Goal: Information Seeking & Learning: Find specific fact

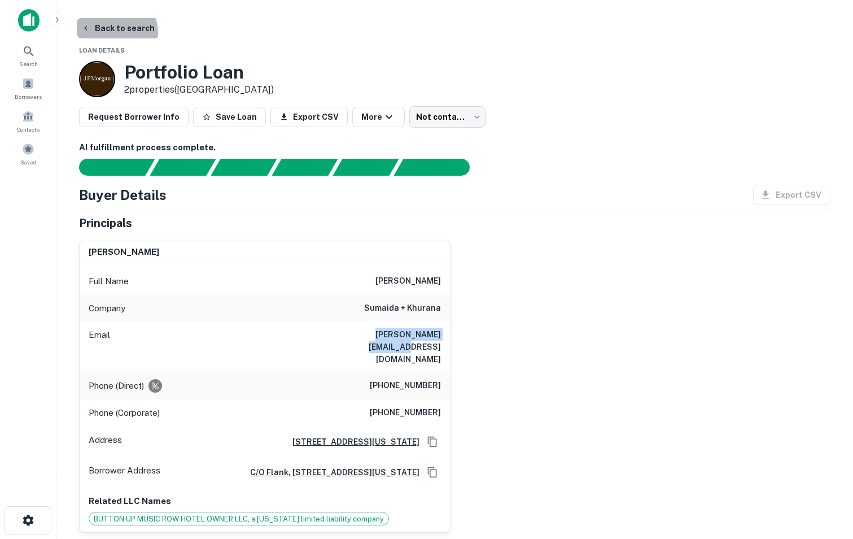
click at [112, 33] on button "Back to search" at bounding box center [118, 28] width 82 height 20
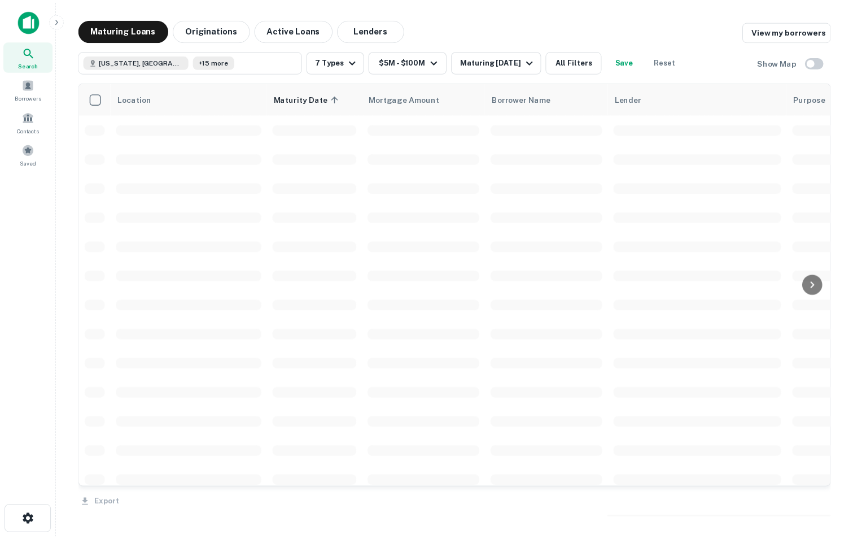
scroll to position [69, 0]
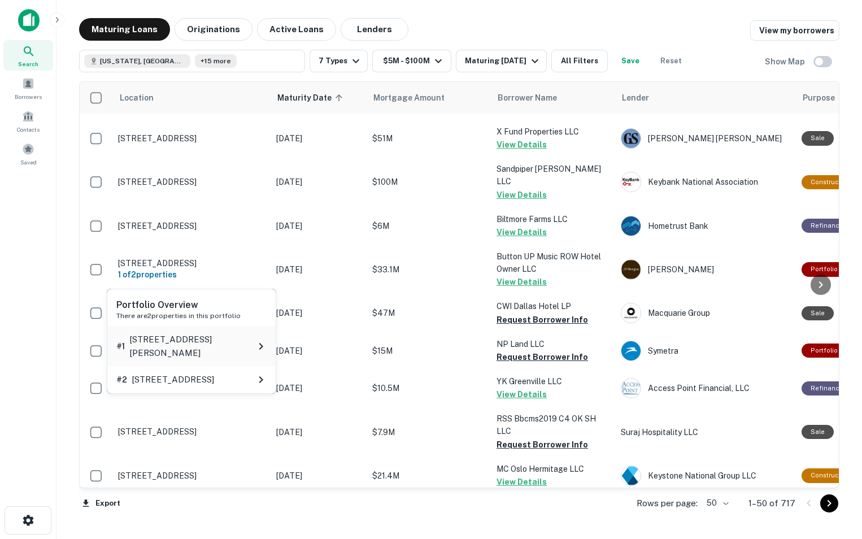
click at [172, 341] on p "[STREET_ADDRESS][PERSON_NAME]" at bounding box center [191, 346] width 125 height 27
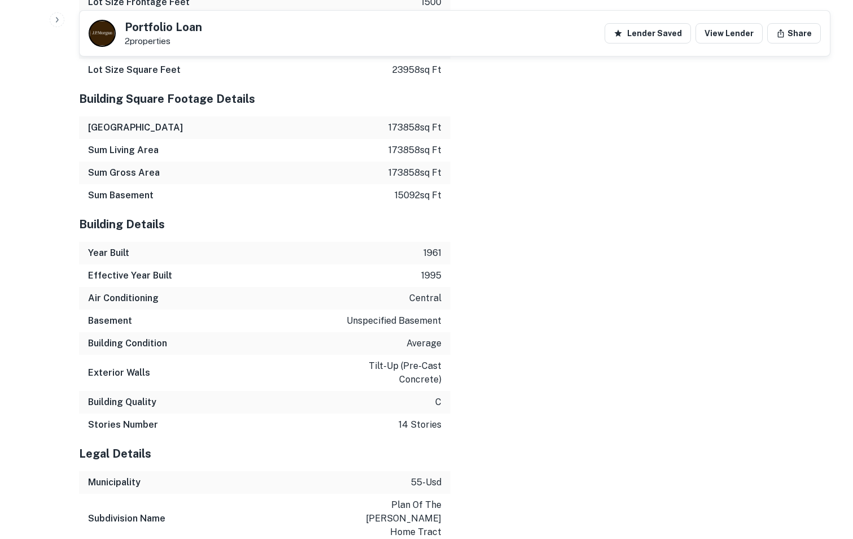
scroll to position [1824, 0]
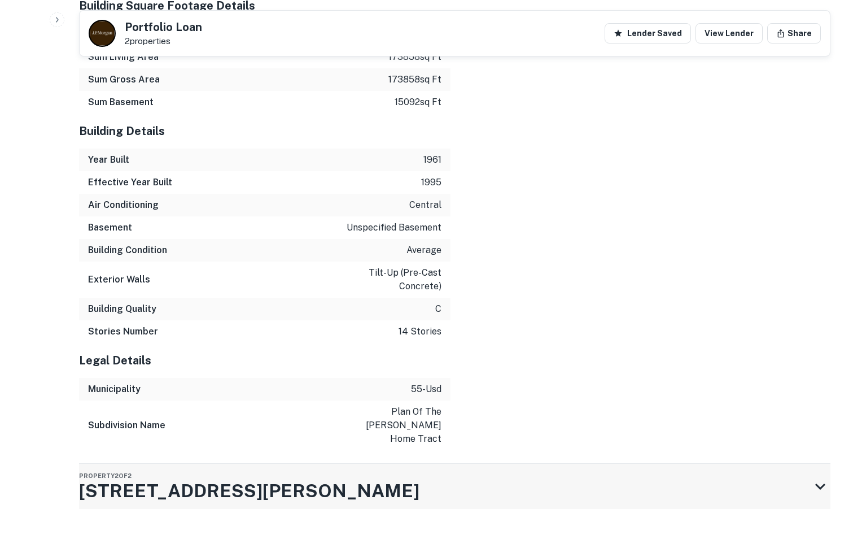
drag, startPoint x: 73, startPoint y: 466, endPoint x: 168, endPoint y: 478, distance: 96.3
click at [226, 464] on div "Property 2 of 2 [STREET_ADDRESS][PERSON_NAME]" at bounding box center [444, 486] width 731 height 45
click at [200, 466] on div "Property 2 of 2 [STREET_ADDRESS][PERSON_NAME]" at bounding box center [444, 486] width 731 height 45
click at [200, 464] on div "Property 2 of 2 [STREET_ADDRESS][PERSON_NAME]" at bounding box center [444, 486] width 731 height 45
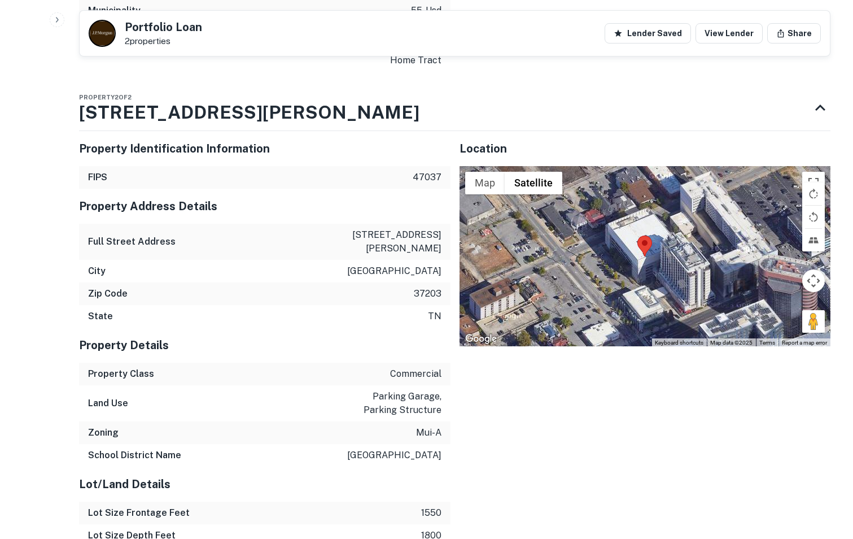
scroll to position [2199, 0]
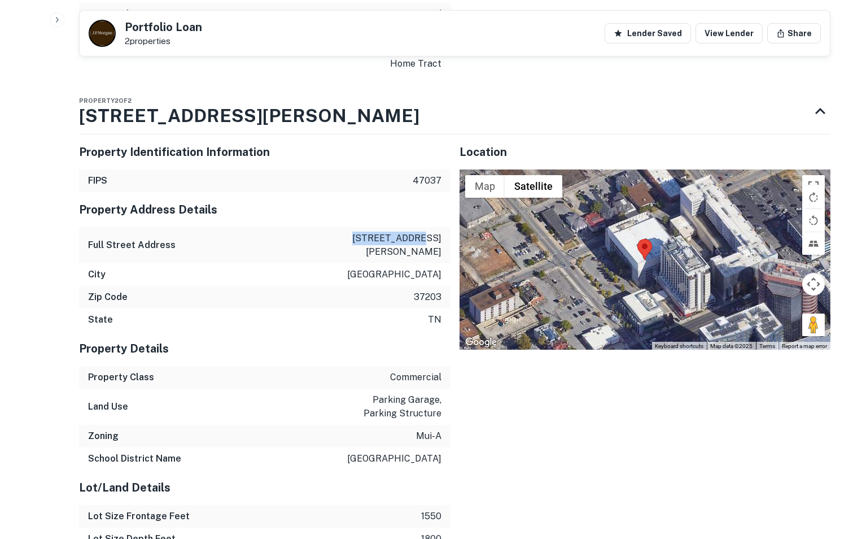
drag, startPoint x: 382, startPoint y: 209, endPoint x: 445, endPoint y: 217, distance: 63.3
click at [445, 227] on div "Full Street Address [STREET_ADDRESS][PERSON_NAME]" at bounding box center [265, 245] width 372 height 36
copy p "[STREET_ADDRESS][PERSON_NAME]"
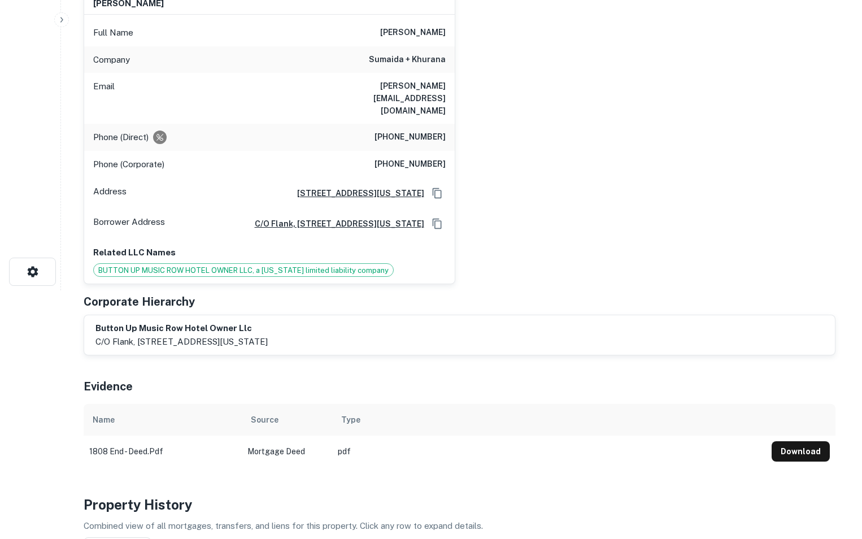
scroll to position [0, 0]
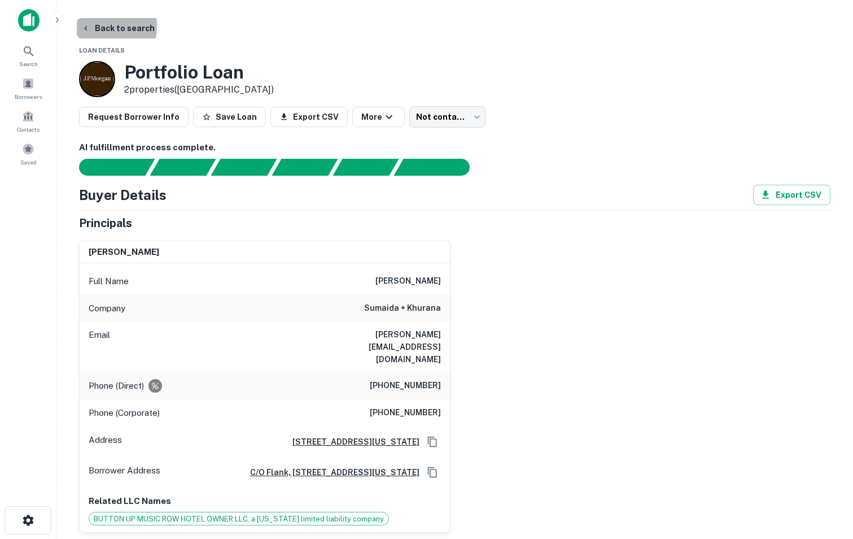
click at [99, 26] on button "Back to search" at bounding box center [118, 28] width 82 height 20
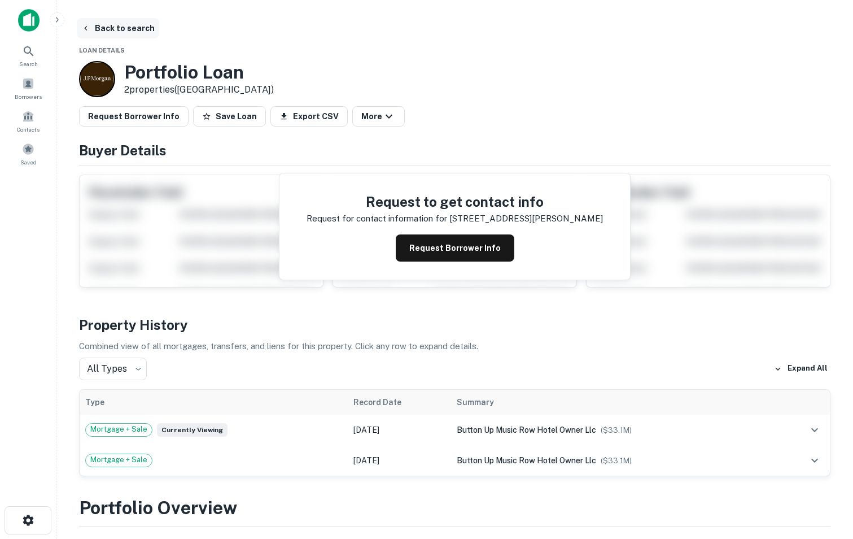
click at [90, 31] on button "Back to search" at bounding box center [118, 28] width 82 height 20
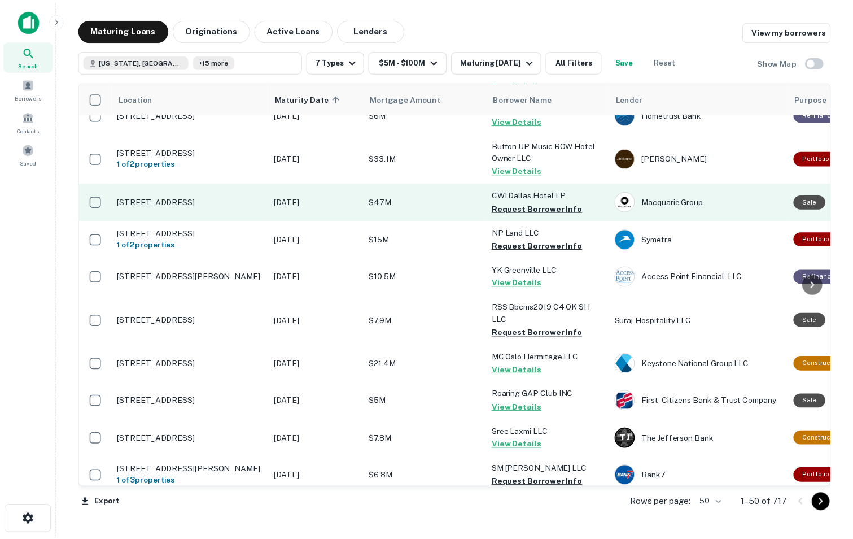
scroll to position [182, 0]
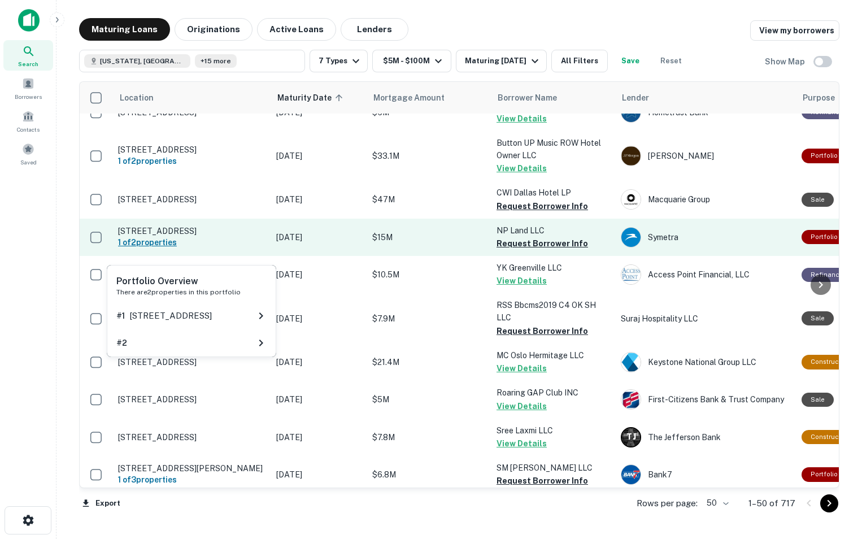
click at [163, 248] on h6 "1 of 2 properties" at bounding box center [191, 242] width 147 height 12
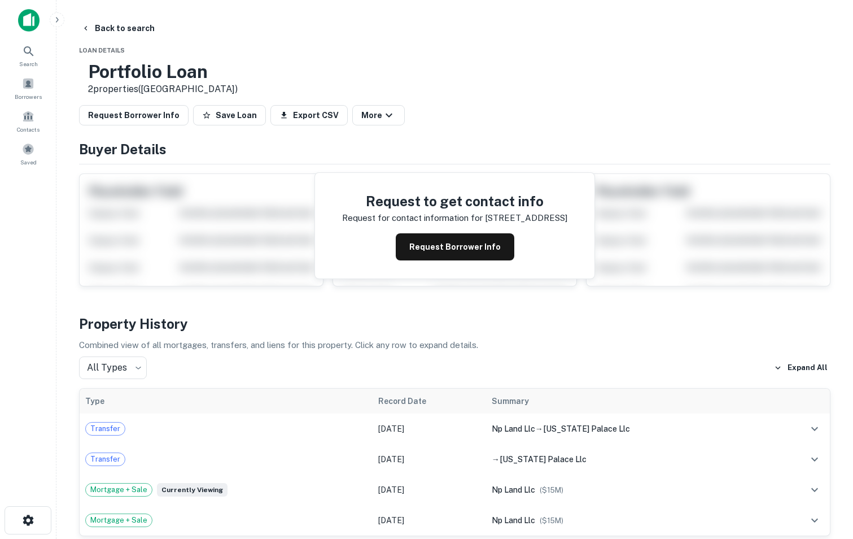
click at [163, 86] on p "2 properties ([GEOGRAPHIC_DATA])" at bounding box center [163, 89] width 150 height 14
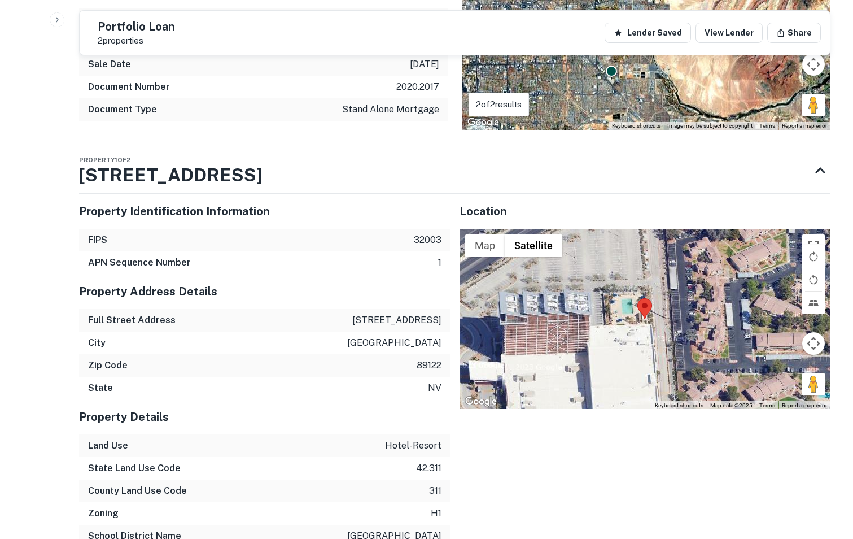
scroll to position [775, 0]
drag, startPoint x: 78, startPoint y: 175, endPoint x: 198, endPoint y: 177, distance: 120.3
click at [198, 177] on div "Back to search Portfolio Loan 2 properties Lender Saved View Lender Share Buyer…" at bounding box center [455, 279] width 779 height 2072
drag, startPoint x: 260, startPoint y: 180, endPoint x: 165, endPoint y: 149, distance: 99.3
click at [165, 149] on div "Property 1 of 2 [STREET_ADDRESS]" at bounding box center [444, 169] width 731 height 45
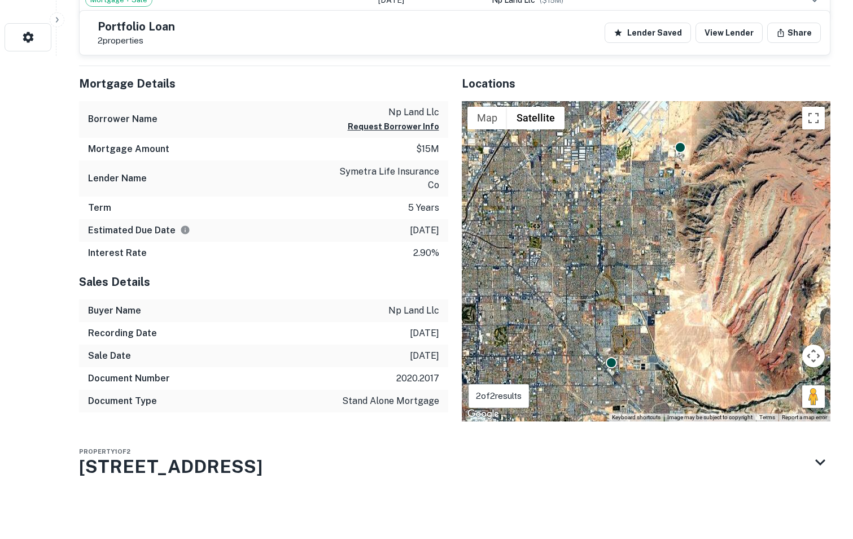
scroll to position [483, 0]
click at [159, 474] on h3 "[STREET_ADDRESS]" at bounding box center [171, 466] width 184 height 27
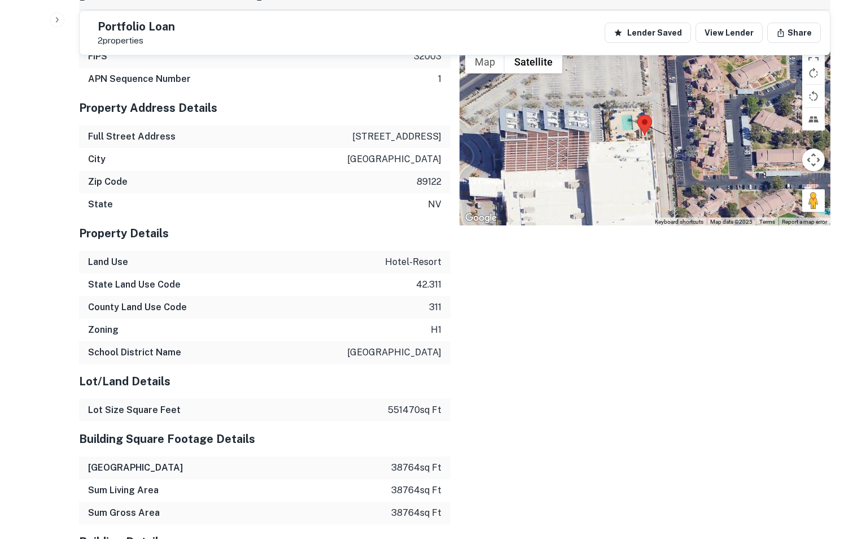
scroll to position [958, 0]
drag, startPoint x: 358, startPoint y: 135, endPoint x: 445, endPoint y: 133, distance: 87.0
click at [445, 133] on div "Full Street Address [STREET_ADDRESS]" at bounding box center [265, 136] width 372 height 23
copy p "[STREET_ADDRESS]"
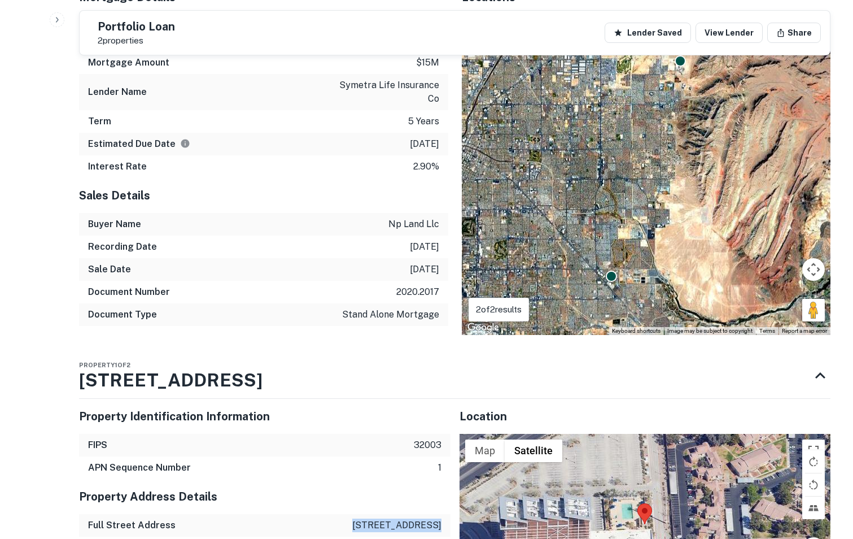
scroll to position [640, 0]
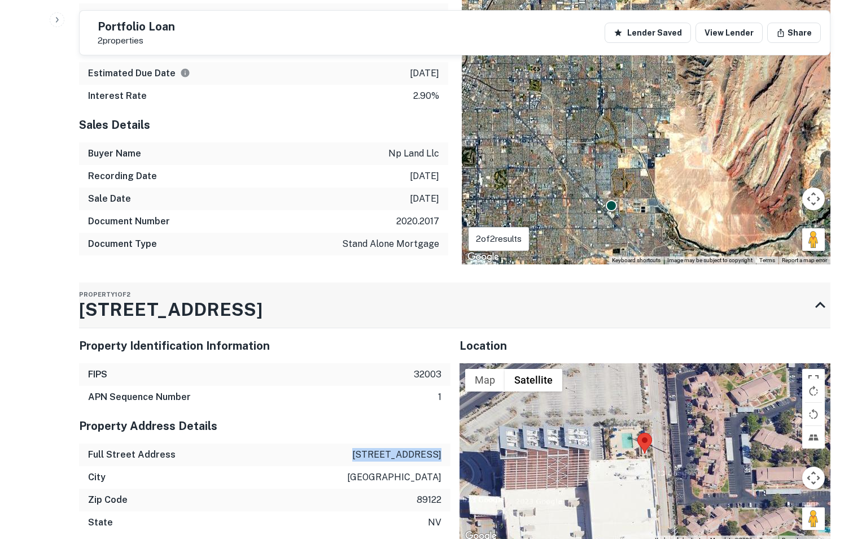
click at [820, 310] on icon at bounding box center [820, 305] width 20 height 20
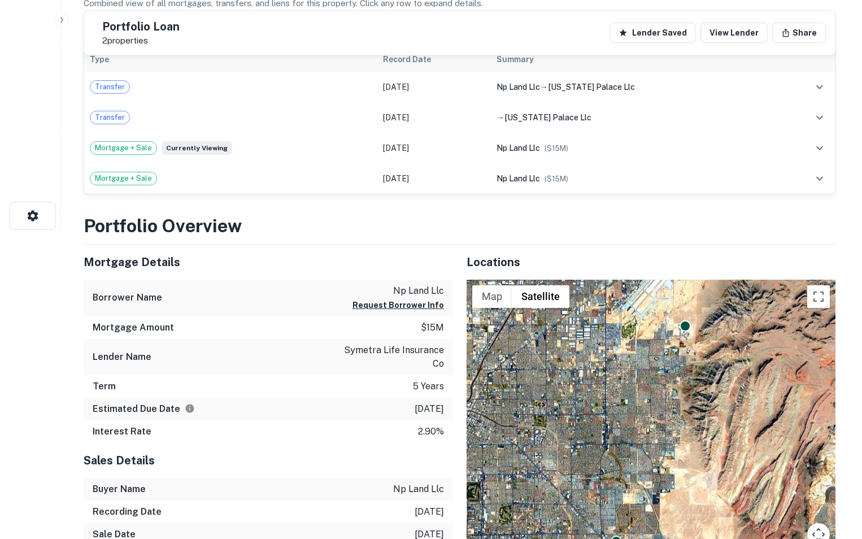
scroll to position [0, 0]
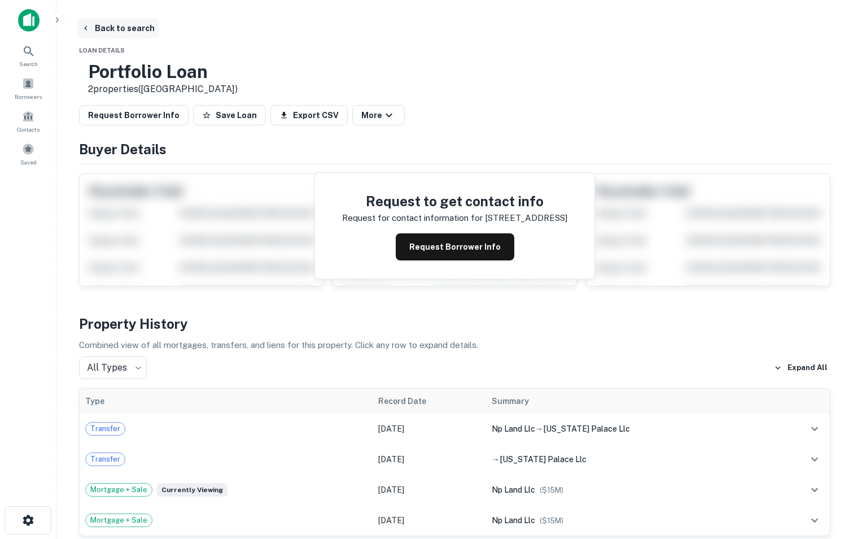
click at [117, 30] on button "Back to search" at bounding box center [118, 28] width 82 height 20
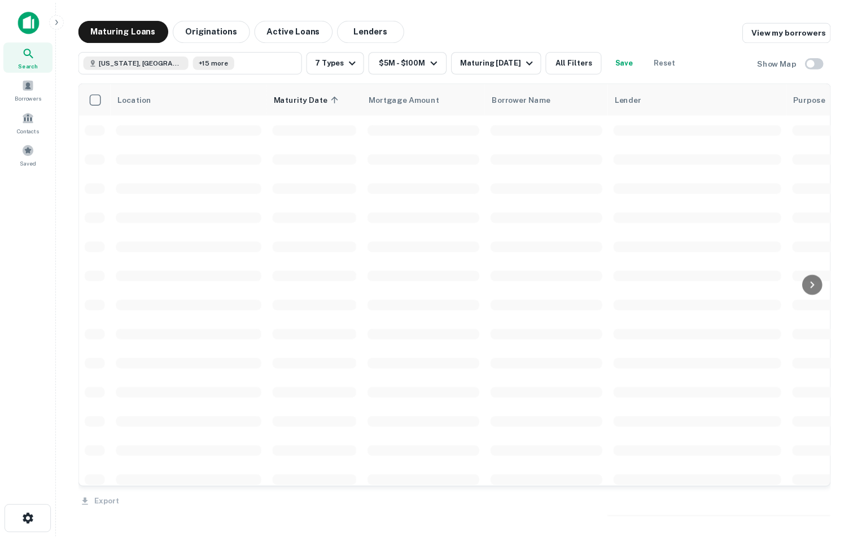
scroll to position [182, 0]
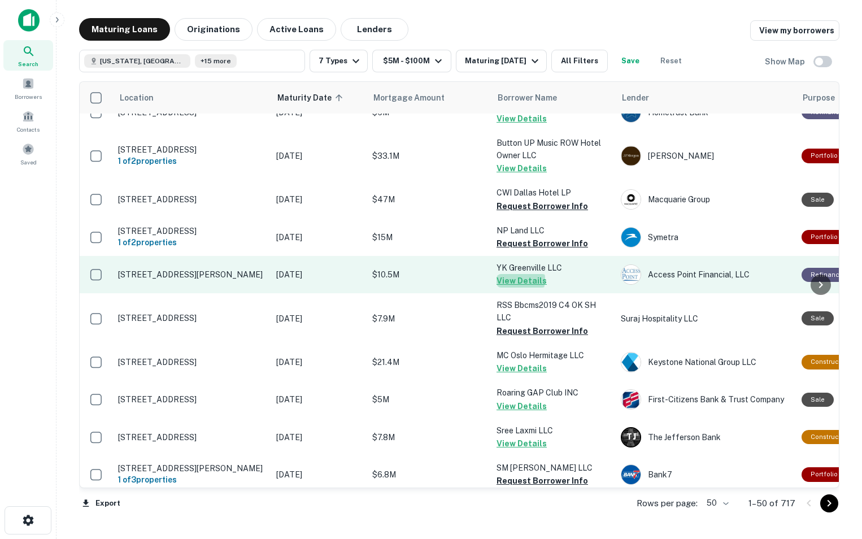
drag, startPoint x: 522, startPoint y: 284, endPoint x: 513, endPoint y: 286, distance: 9.7
click at [513, 286] on button "View Details" at bounding box center [521, 281] width 50 height 14
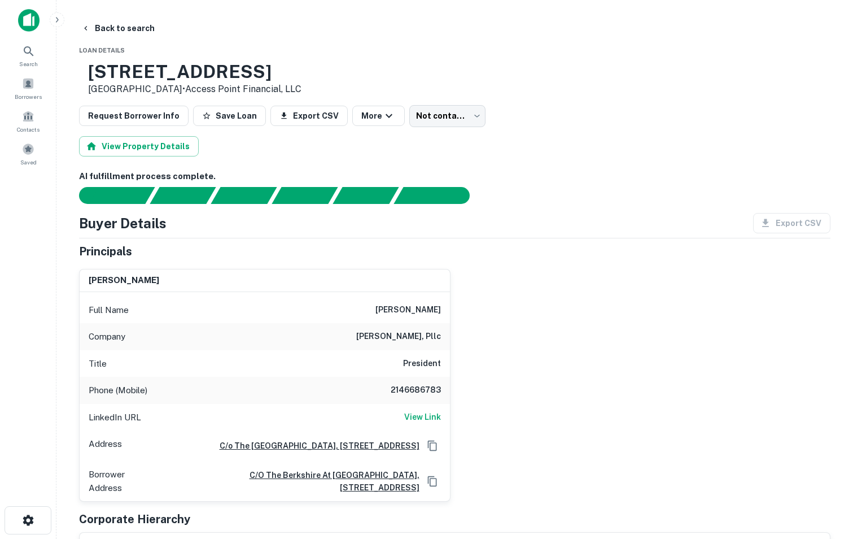
scroll to position [8, 0]
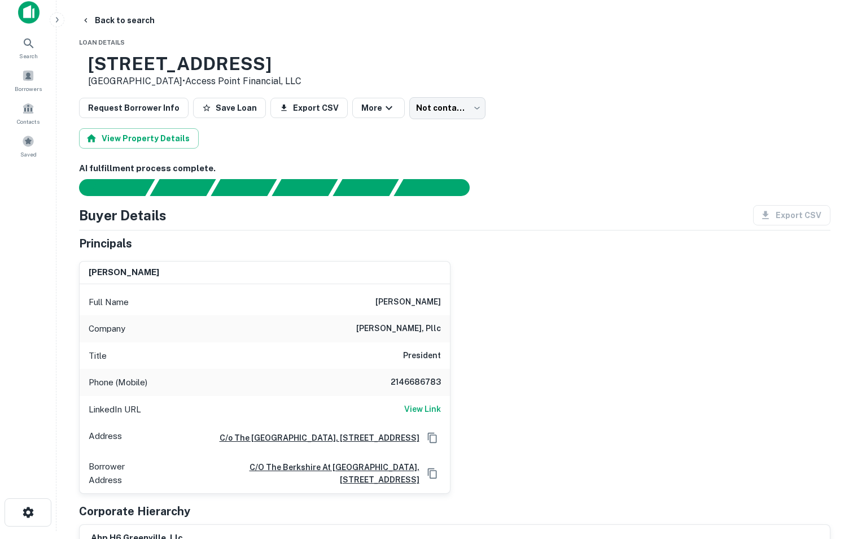
drag, startPoint x: 127, startPoint y: 59, endPoint x: 345, endPoint y: 72, distance: 217.9
click at [302, 72] on h3 "[STREET_ADDRESS]" at bounding box center [194, 63] width 213 height 21
copy h3 "[STREET_ADDRESS]"
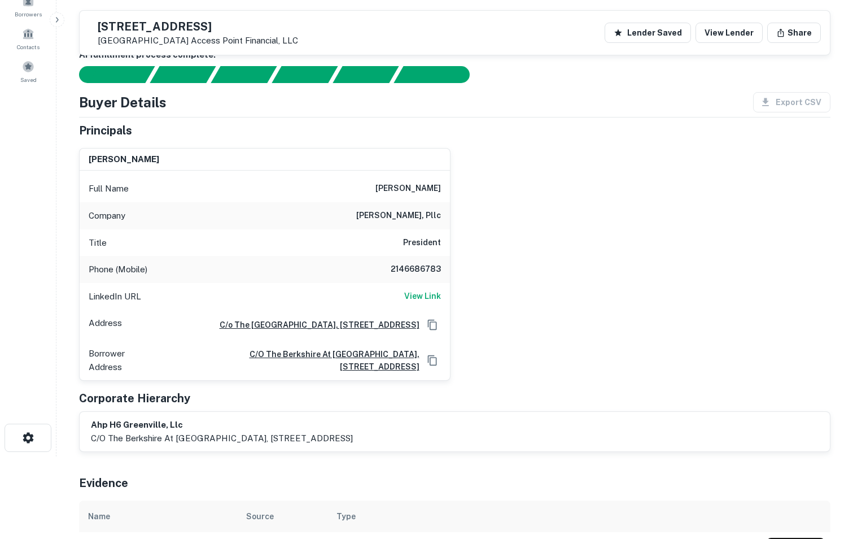
scroll to position [82, 0]
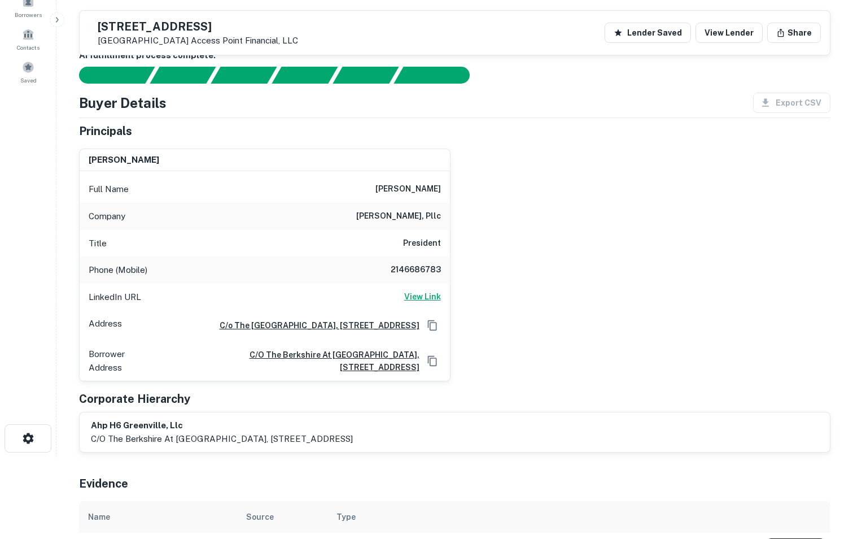
click at [434, 295] on h6 "View Link" at bounding box center [422, 296] width 37 height 12
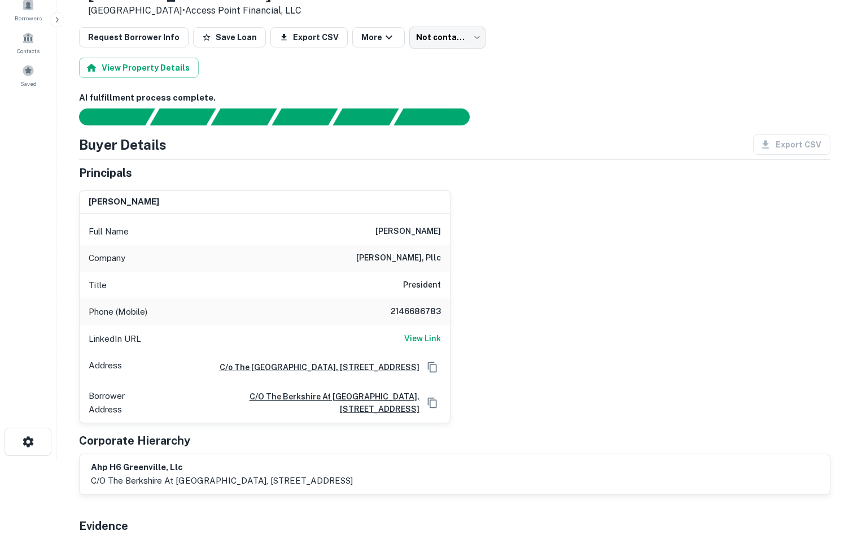
scroll to position [0, 0]
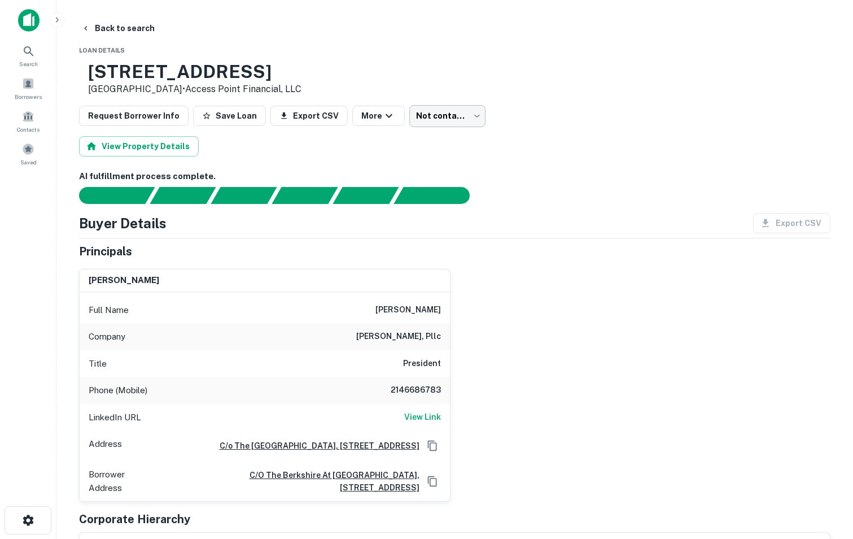
click at [455, 119] on body "Search Borrowers Contacts Saved Back to search Loan Details [STREET_ADDRESS] • …" at bounding box center [426, 269] width 853 height 539
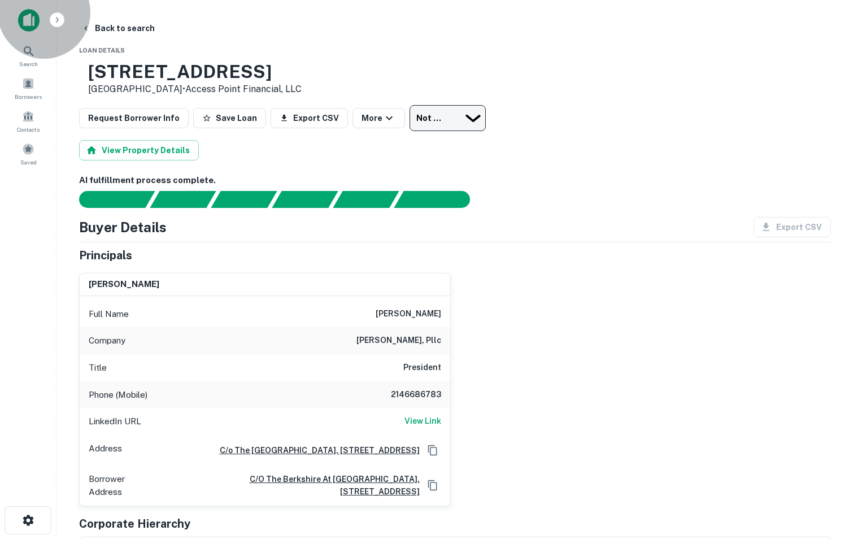
type input "**********"
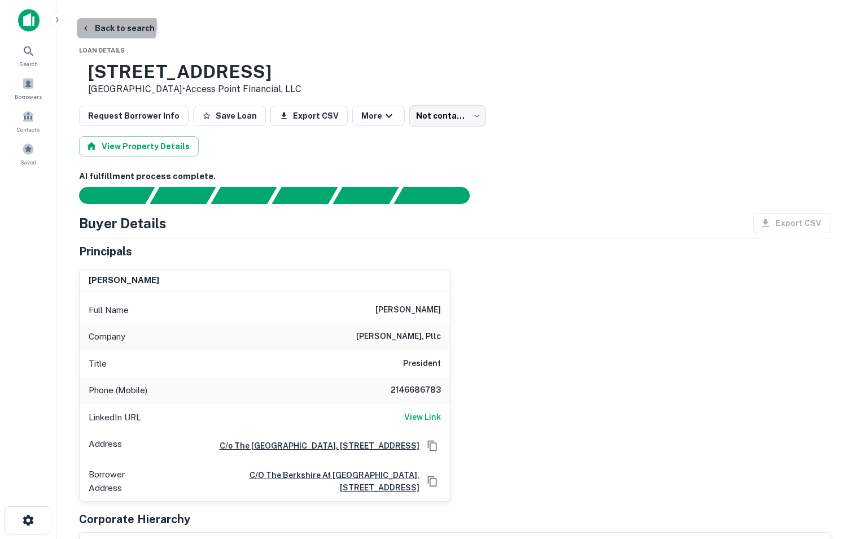
click at [103, 25] on button "Back to search" at bounding box center [118, 28] width 82 height 20
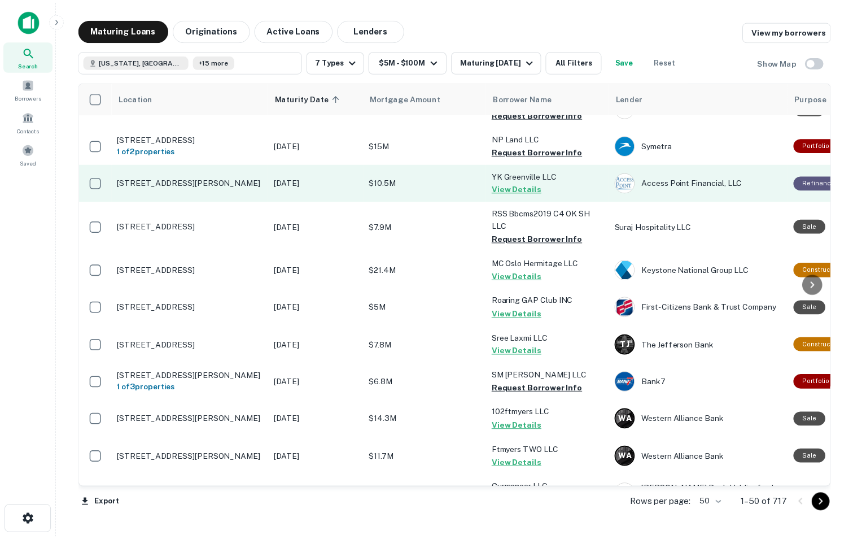
scroll to position [275, 0]
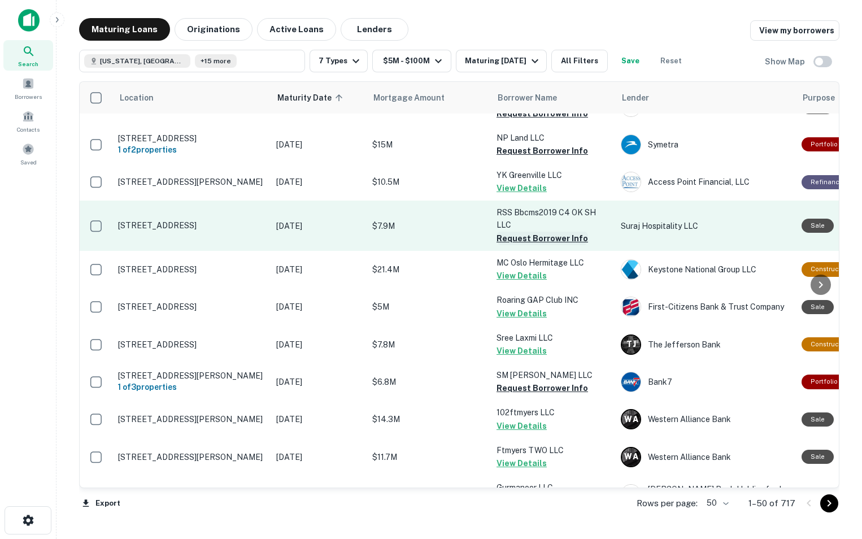
click at [509, 245] on button "Request Borrower Info" at bounding box center [541, 239] width 91 height 14
drag, startPoint x: 180, startPoint y: 233, endPoint x: 159, endPoint y: 228, distance: 21.0
click at [159, 228] on p "[STREET_ADDRESS]" at bounding box center [191, 225] width 147 height 10
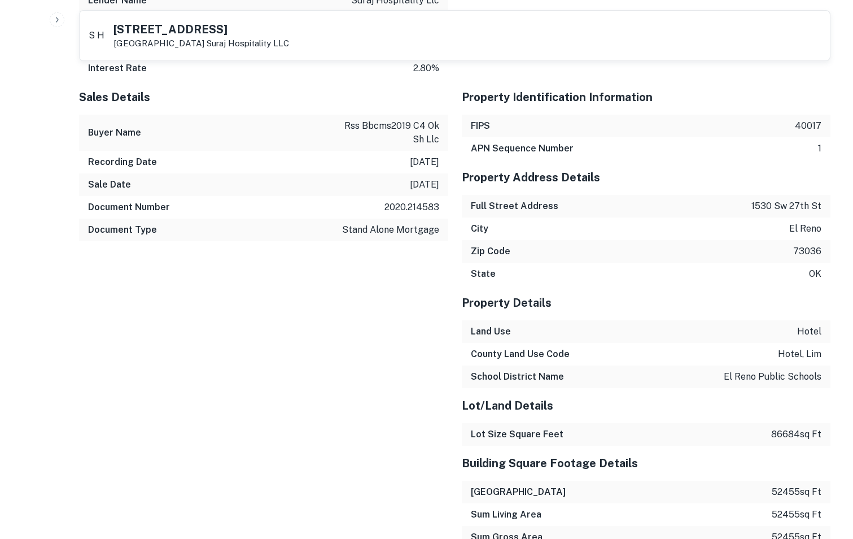
scroll to position [1246, 0]
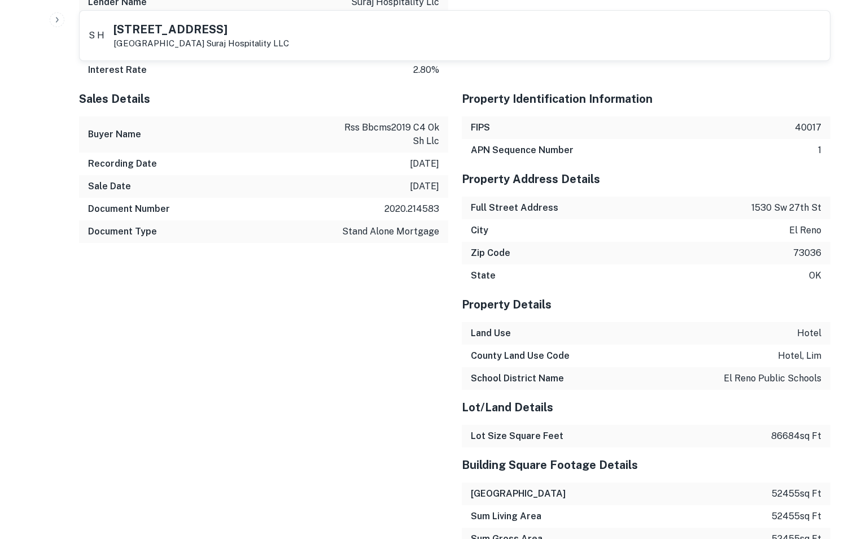
drag, startPoint x: 747, startPoint y: 206, endPoint x: 806, endPoint y: 204, distance: 59.3
drag, startPoint x: 806, startPoint y: 204, endPoint x: 831, endPoint y: 201, distance: 25.6
copy p "1530 sw 27th st"
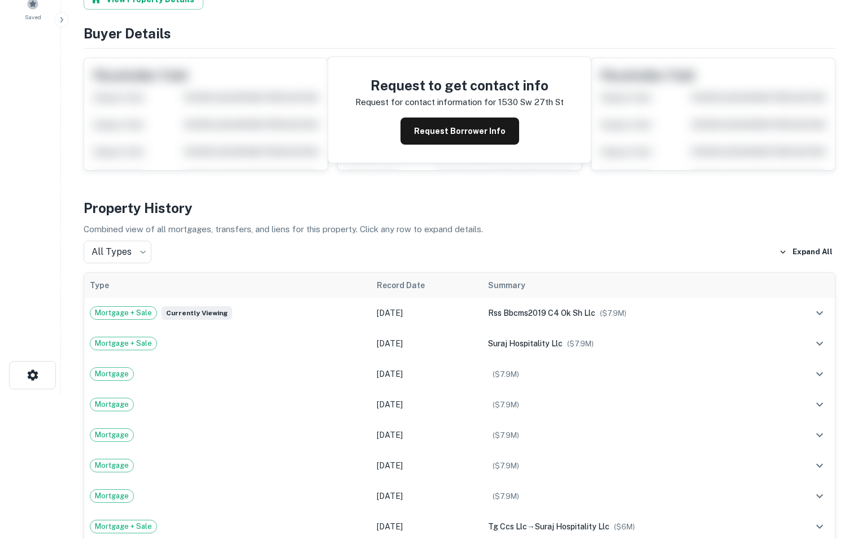
scroll to position [0, 0]
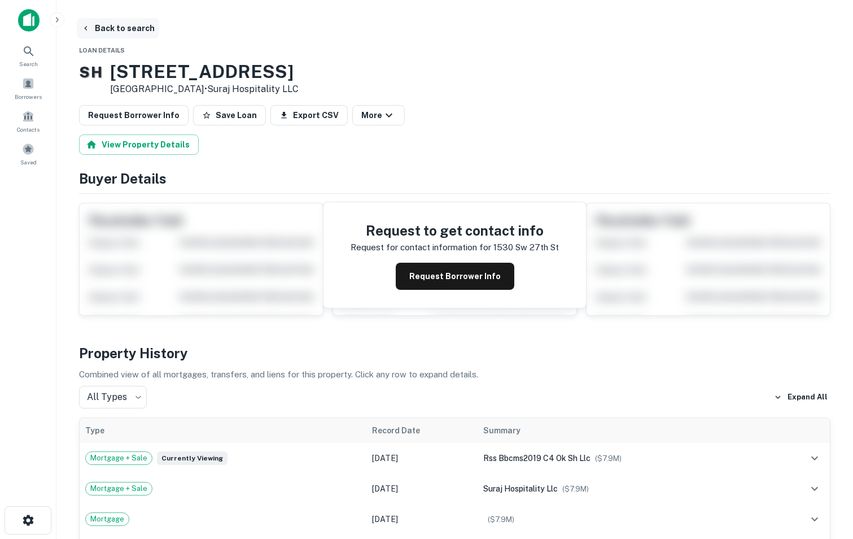
click at [108, 31] on button "Back to search" at bounding box center [118, 28] width 82 height 20
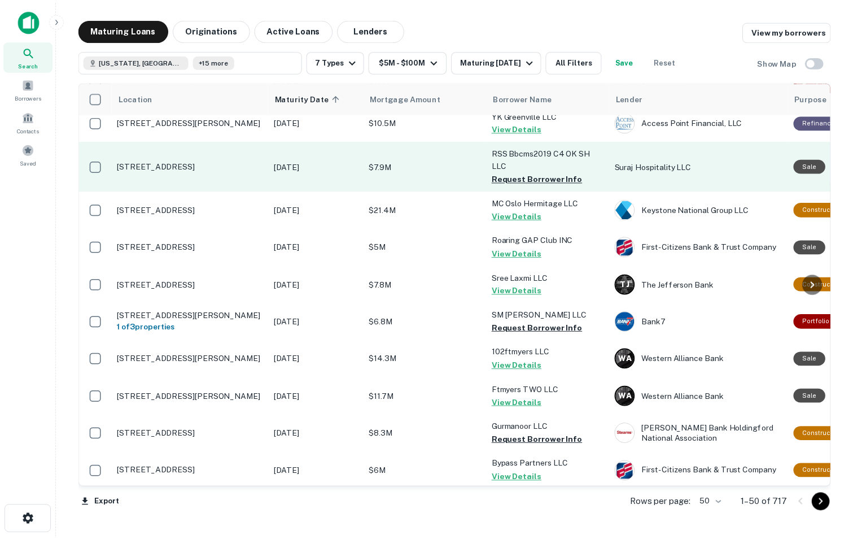
scroll to position [336, 0]
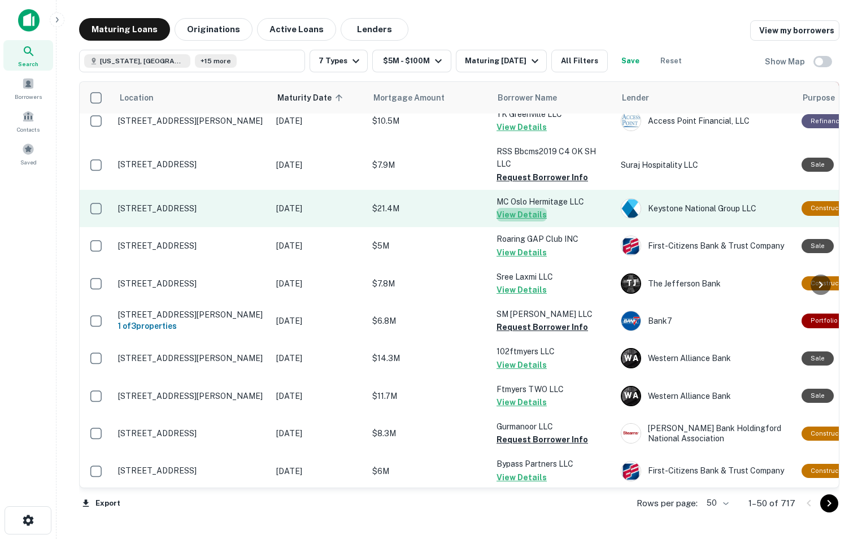
click at [533, 221] on button "View Details" at bounding box center [521, 215] width 50 height 14
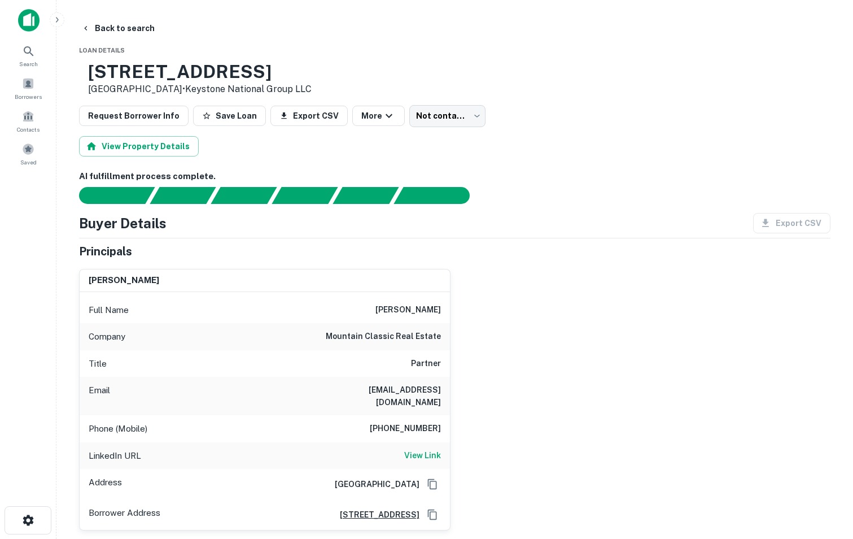
drag, startPoint x: 119, startPoint y: 59, endPoint x: 332, endPoint y: 64, distance: 213.6
copy div "[STREET_ADDRESS]"
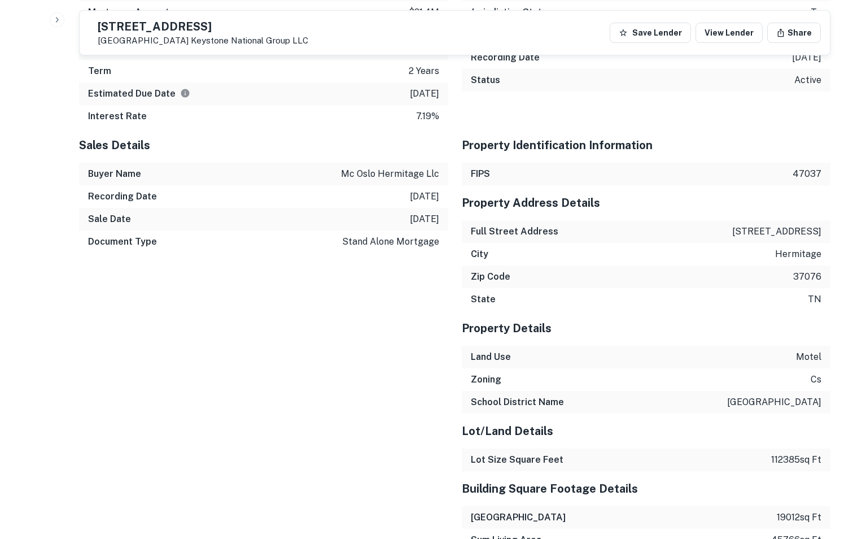
scroll to position [1489, 0]
drag, startPoint x: 718, startPoint y: 223, endPoint x: 810, endPoint y: 216, distance: 92.3
drag, startPoint x: 810, startPoint y: 216, endPoint x: 835, endPoint y: 210, distance: 25.8
copy p "[STREET_ADDRESS]"
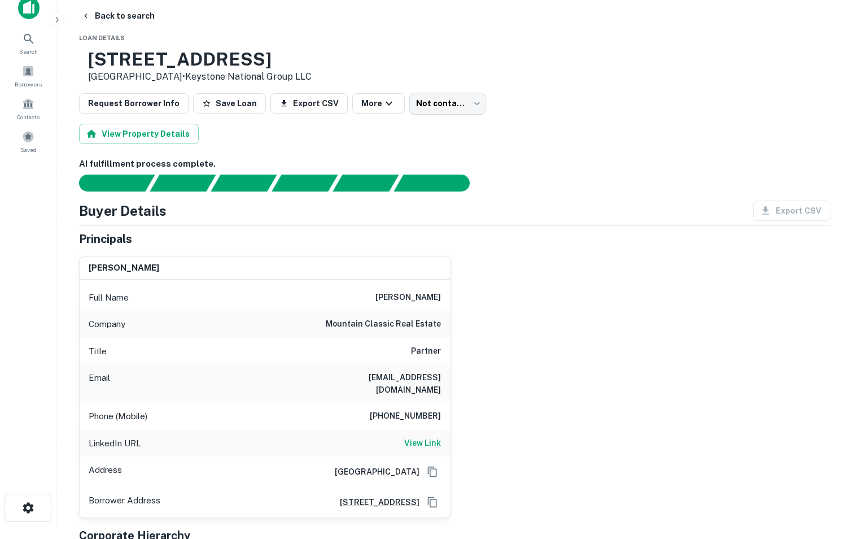
scroll to position [12, 0]
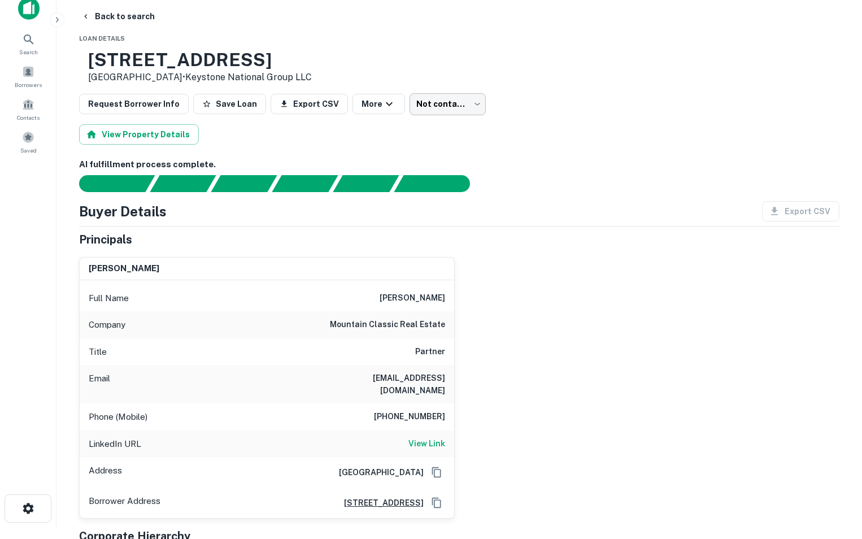
click at [455, 108] on body "Search Borrowers Contacts Saved Back to search Loan Details [STREET_ADDRESS] • …" at bounding box center [431, 257] width 862 height 539
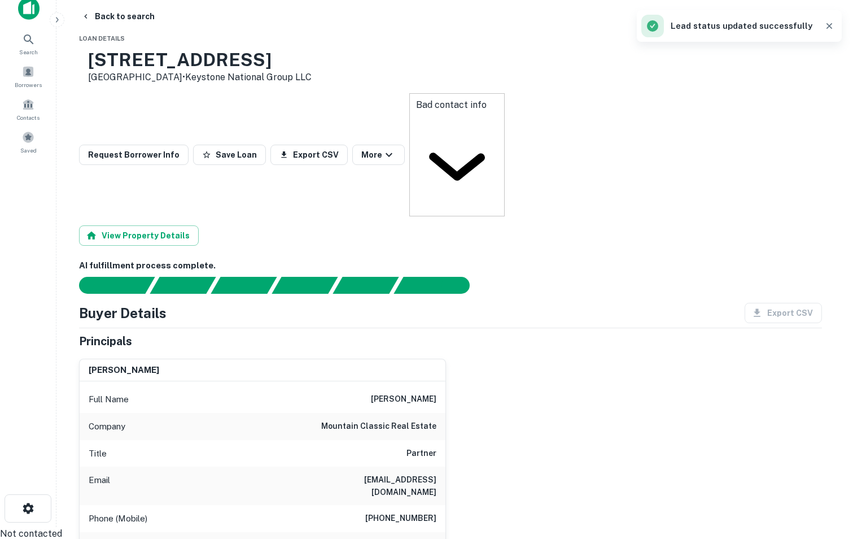
click at [461, 104] on body "**********" at bounding box center [426, 257] width 853 height 539
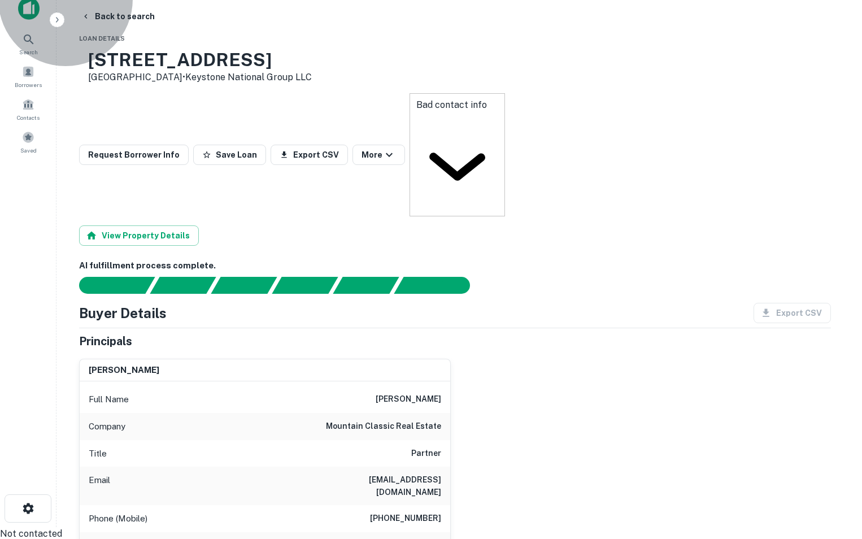
type input "**********"
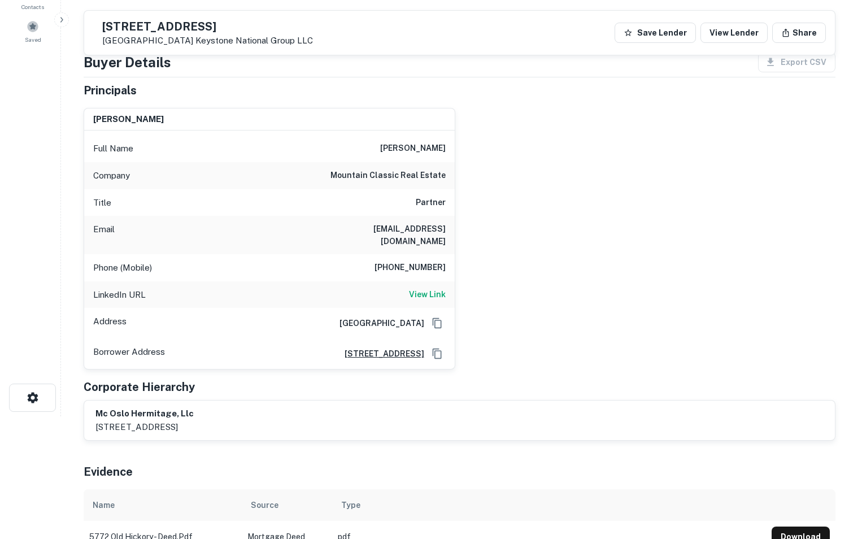
scroll to position [0, 0]
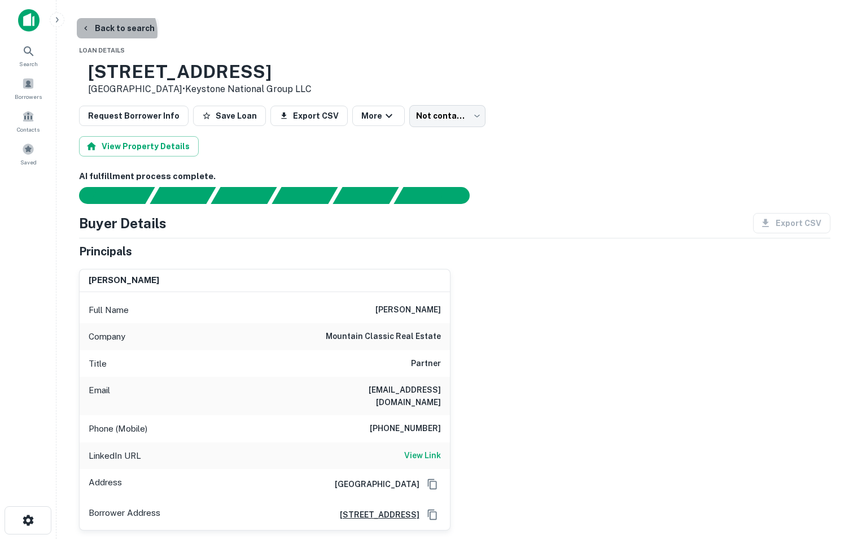
click at [114, 32] on button "Back to search" at bounding box center [118, 28] width 82 height 20
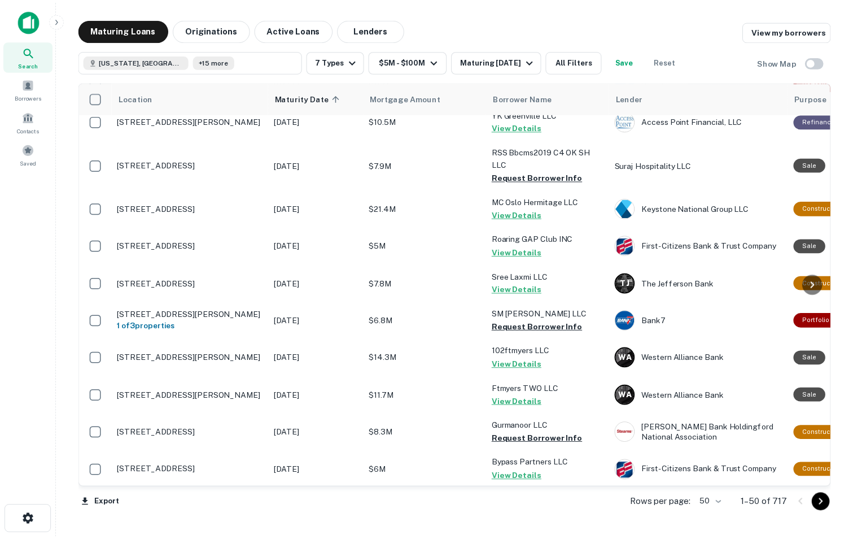
scroll to position [336, 0]
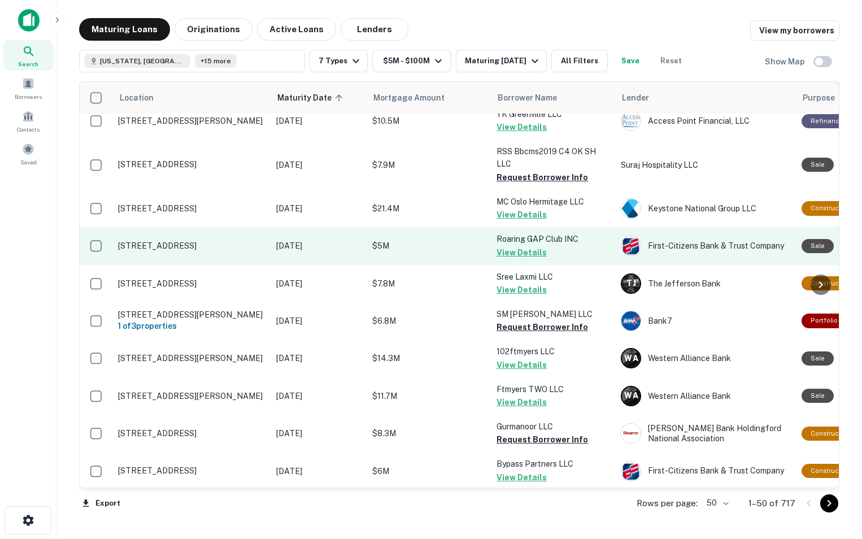
click at [207, 251] on p "[STREET_ADDRESS]" at bounding box center [191, 246] width 147 height 10
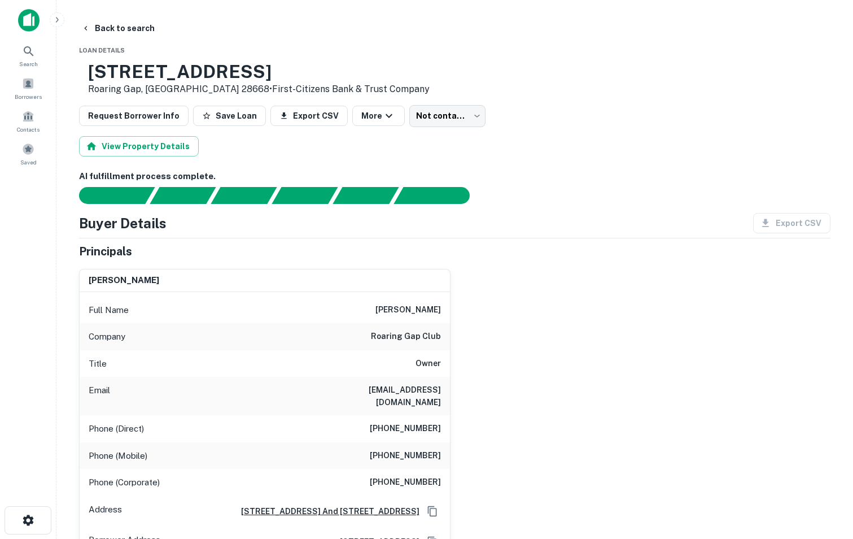
drag, startPoint x: 126, startPoint y: 72, endPoint x: 308, endPoint y: 75, distance: 182.4
click at [308, 75] on h3 "[STREET_ADDRESS]" at bounding box center [259, 71] width 342 height 21
copy h3 "[STREET_ADDRESS]"
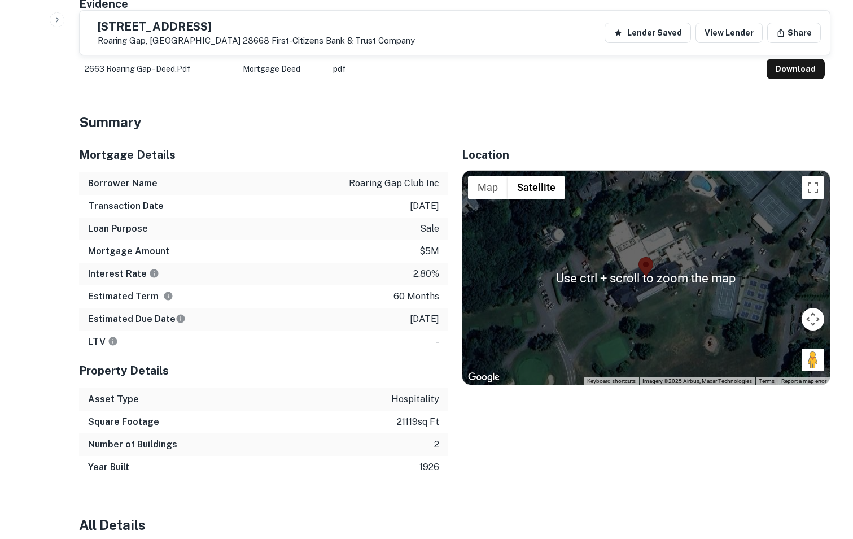
scroll to position [608, 0]
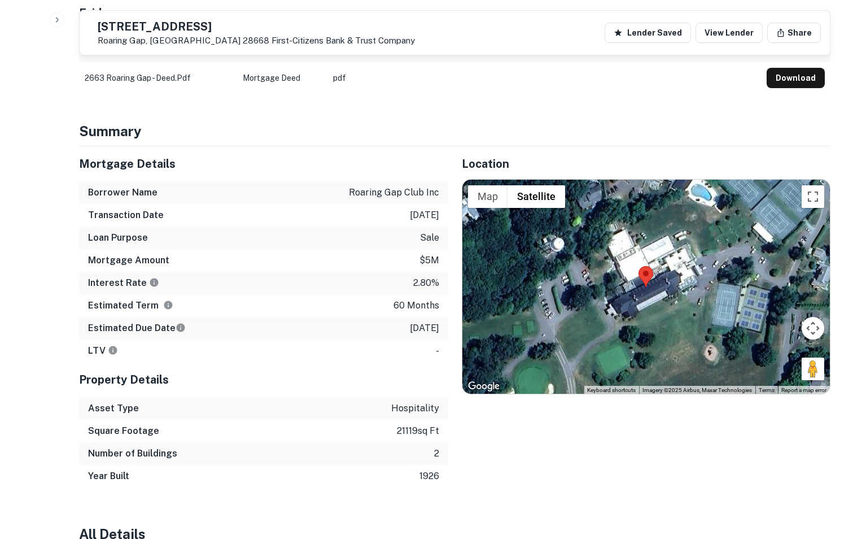
drag, startPoint x: 629, startPoint y: 431, endPoint x: 560, endPoint y: 426, distance: 69.1
click at [560, 426] on div "Location ← Move left → Move right ↑ Move up ↓ Move down + Zoom in - Zoom out Ho…" at bounding box center [639, 316] width 383 height 341
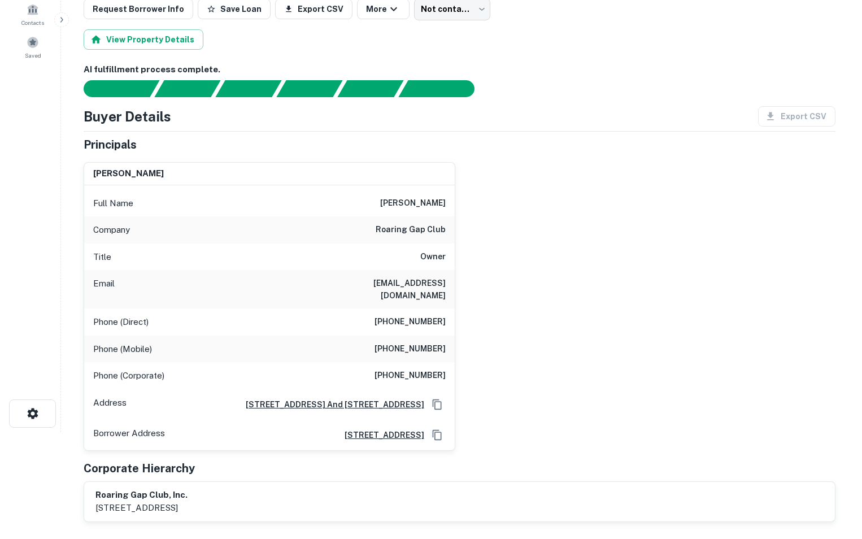
scroll to position [0, 0]
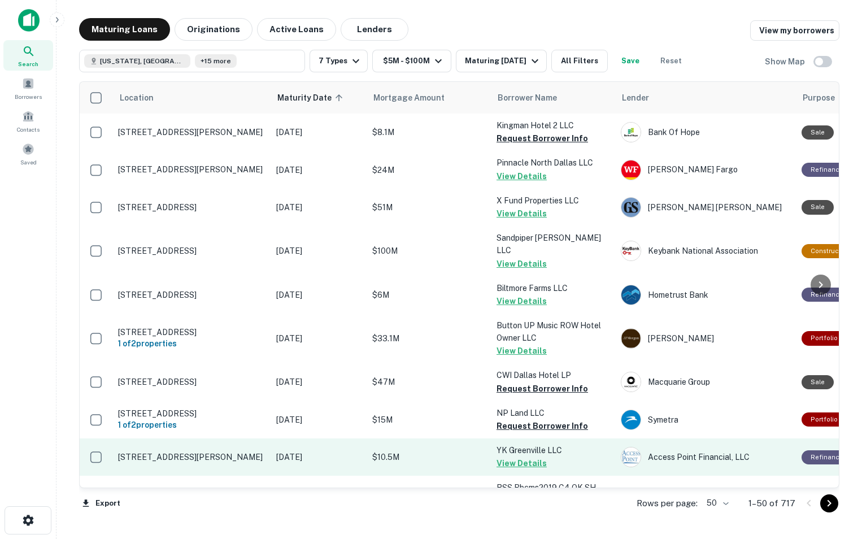
scroll to position [336, 0]
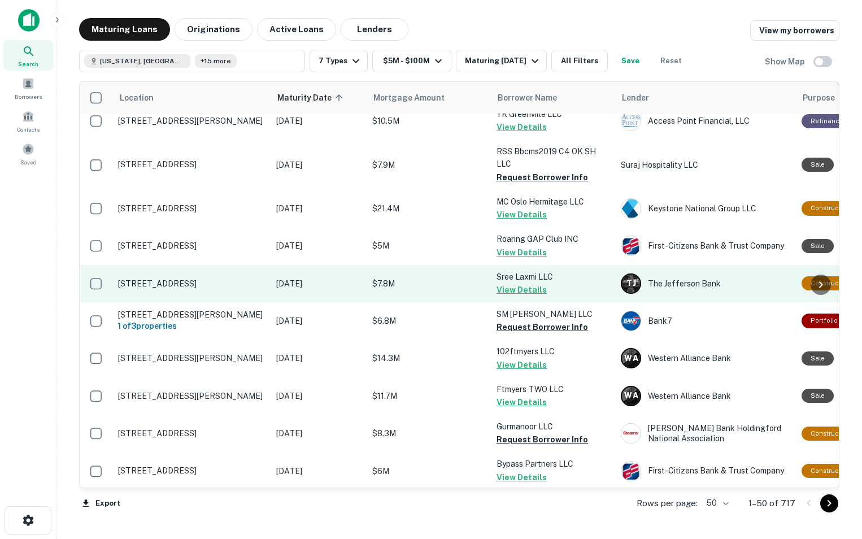
click at [206, 289] on p "[STREET_ADDRESS]" at bounding box center [191, 283] width 147 height 10
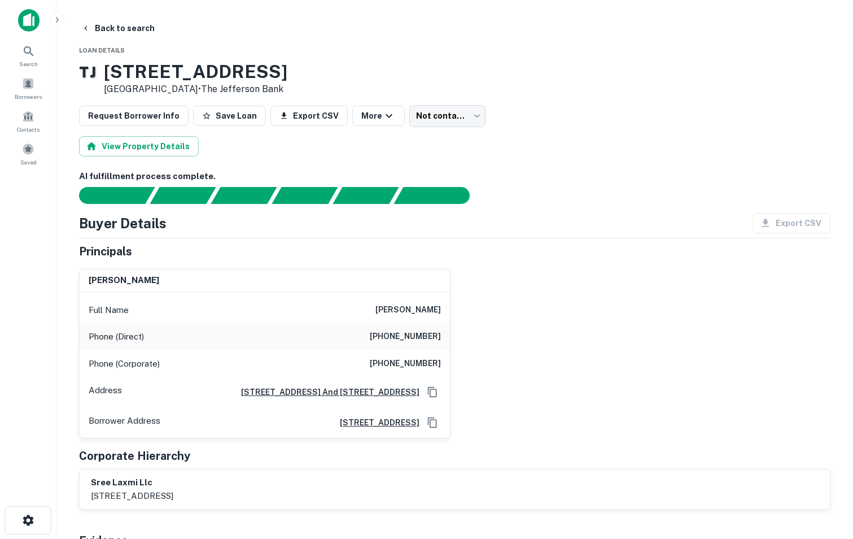
drag, startPoint x: 123, startPoint y: 67, endPoint x: 360, endPoint y: 72, distance: 236.7
click at [360, 72] on div "T J [STREET_ADDRESS] • The Jefferson Bank" at bounding box center [455, 78] width 752 height 35
copy h3 "[STREET_ADDRESS]"
drag, startPoint x: 125, startPoint y: 68, endPoint x: 411, endPoint y: 72, distance: 285.2
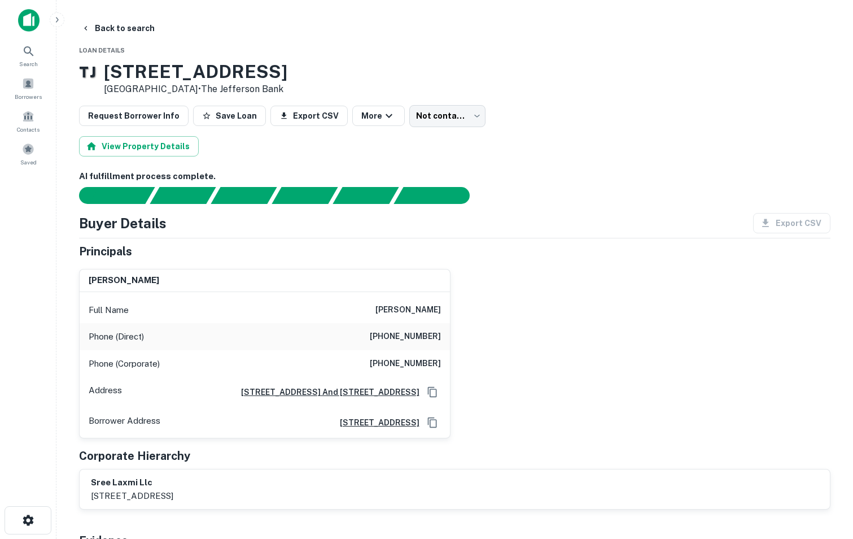
click at [411, 72] on div "T J [STREET_ADDRESS] • The Jefferson Bank" at bounding box center [455, 78] width 752 height 35
click at [106, 26] on button "Back to search" at bounding box center [118, 28] width 82 height 20
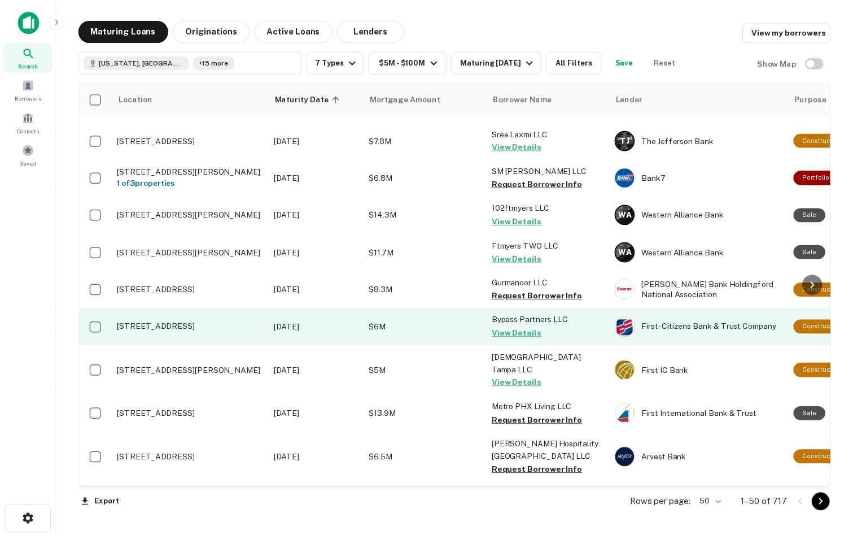
scroll to position [496, 0]
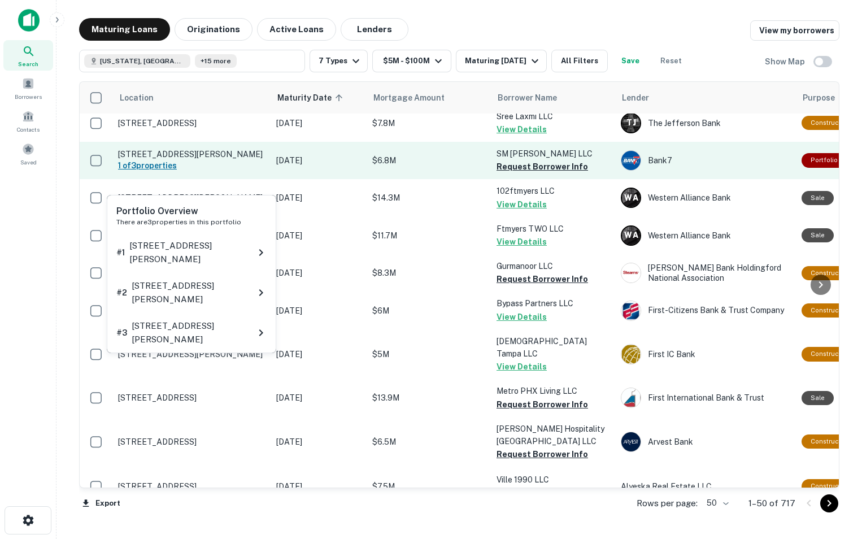
click at [167, 172] on h6 "1 of 3 properties" at bounding box center [191, 165] width 147 height 12
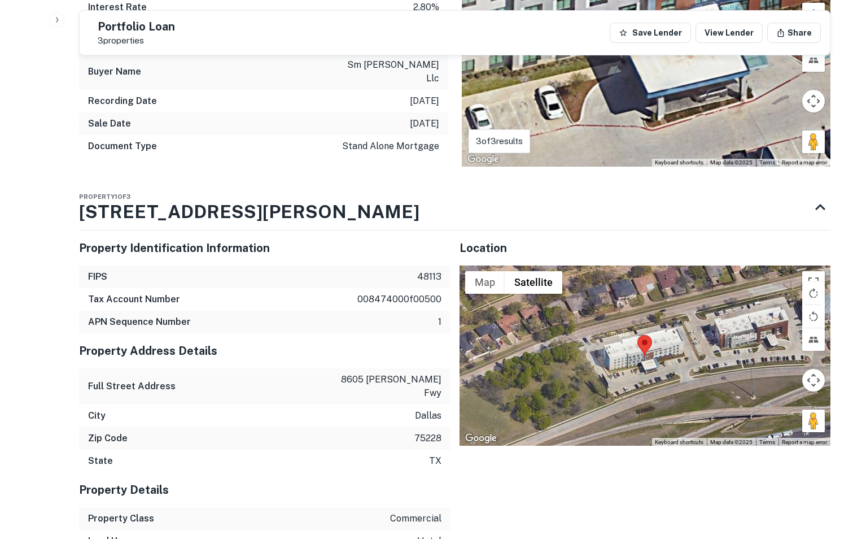
scroll to position [699, 0]
drag, startPoint x: 75, startPoint y: 182, endPoint x: 302, endPoint y: 185, distance: 226.5
click at [302, 185] on div "Back to search Portfolio Loan 3 properties Save Lender View Lender Share Buyer …" at bounding box center [455, 382] width 779 height 2127
drag, startPoint x: 302, startPoint y: 185, endPoint x: 294, endPoint y: 184, distance: 7.4
click at [294, 198] on h3 "[STREET_ADDRESS][PERSON_NAME]" at bounding box center [249, 211] width 341 height 27
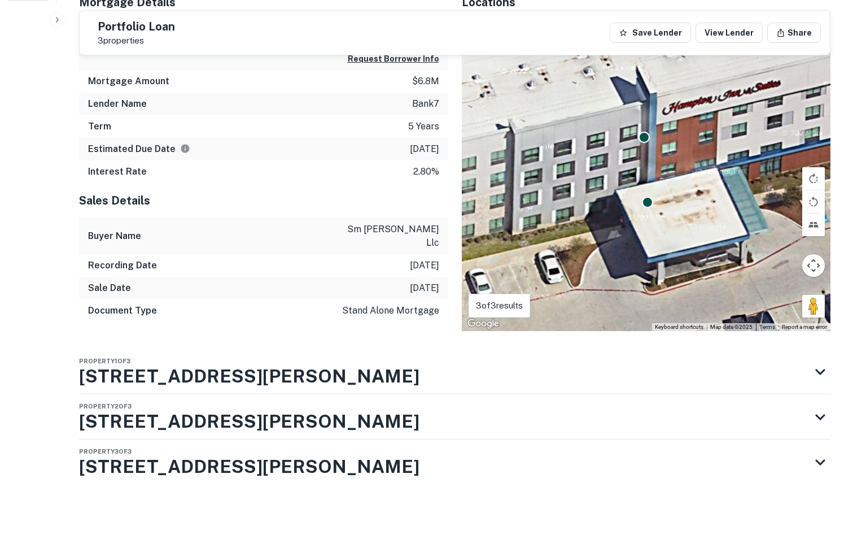
scroll to position [507, 0]
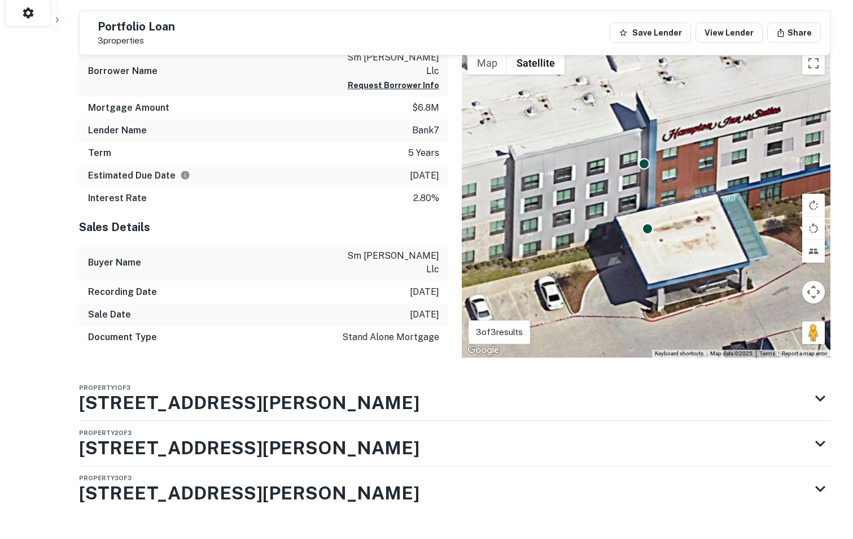
drag, startPoint x: 294, startPoint y: 184, endPoint x: 230, endPoint y: 180, distance: 63.9
click at [230, 180] on div "Portfolio Overview Mortgage Details Borrower Name sm [PERSON_NAME] llc Request …" at bounding box center [455, 272] width 752 height 586
drag, startPoint x: 79, startPoint y: 369, endPoint x: 308, endPoint y: 396, distance: 230.3
click at [308, 396] on div "Property 1 of 3 [STREET_ADDRESS][PERSON_NAME] Property Identification Informati…" at bounding box center [455, 444] width 752 height 136
click at [824, 388] on icon at bounding box center [820, 398] width 20 height 20
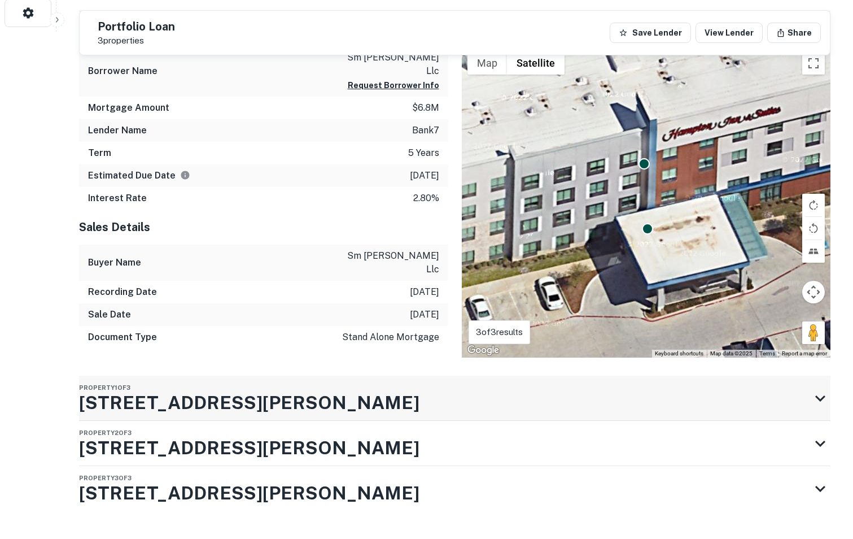
scroll to position [699, 0]
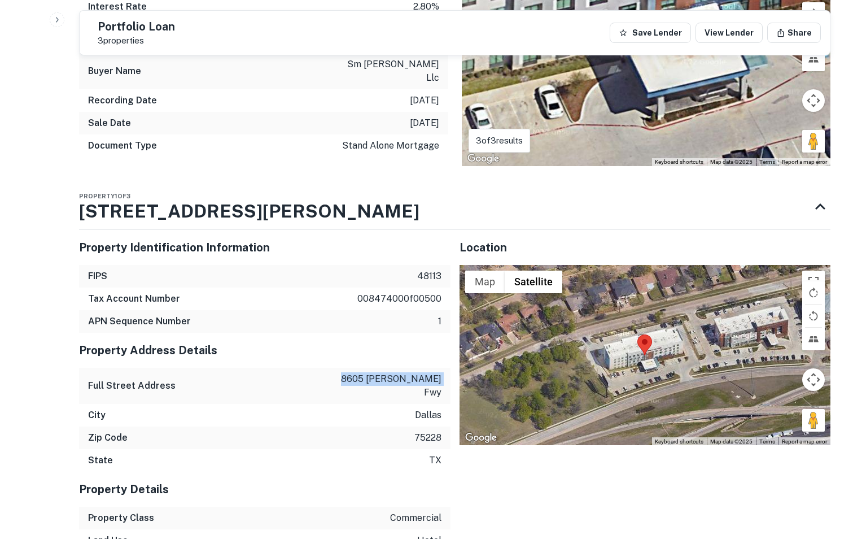
drag, startPoint x: 347, startPoint y: 352, endPoint x: 442, endPoint y: 351, distance: 95.4
click at [442, 368] on div "Full Street Address [STREET_ADDRESS][PERSON_NAME] fwy" at bounding box center [265, 386] width 372 height 36
copy p "8605 [PERSON_NAME]"
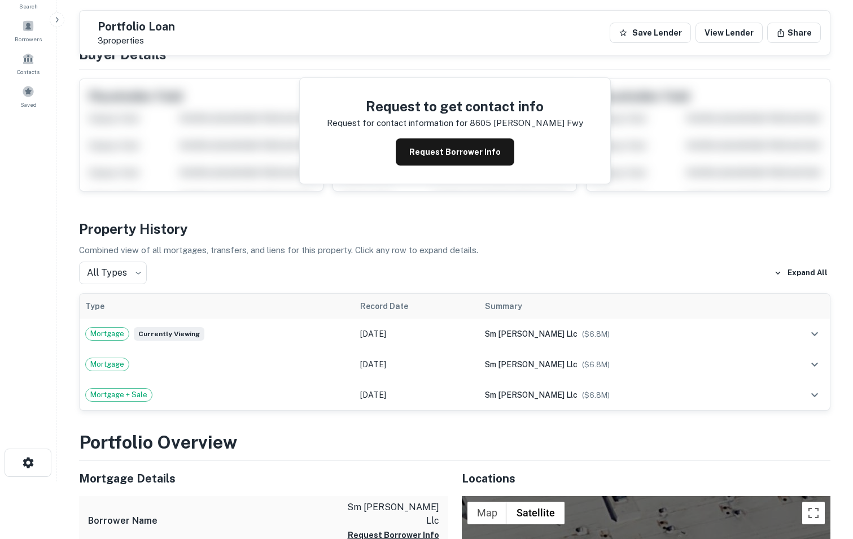
scroll to position [0, 0]
